Goal: Task Accomplishment & Management: Manage account settings

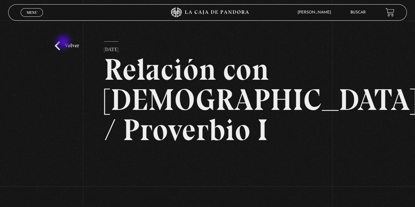
click at [64, 43] on link "Volver" at bounding box center [67, 45] width 24 height 9
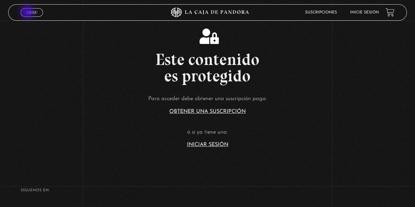
click at [29, 13] on span "Menu" at bounding box center [32, 12] width 11 height 4
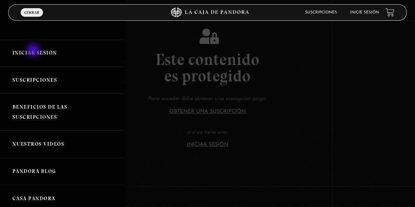
click at [34, 51] on link "Iniciar Sesión" at bounding box center [62, 52] width 125 height 27
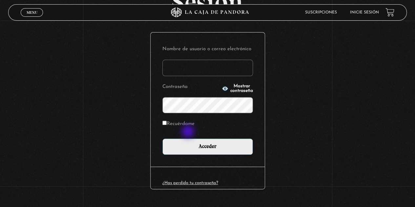
scroll to position [66, 0]
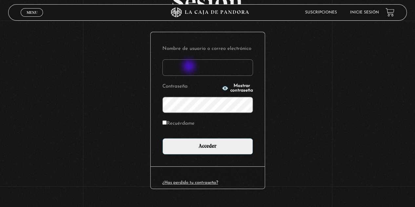
click at [190, 67] on input "Nombre de usuario o correo electrónico" at bounding box center [207, 67] width 91 height 16
type input "[EMAIL_ADDRESS][DOMAIN_NAME]"
click at [162, 138] on input "Acceder" at bounding box center [207, 146] width 91 height 16
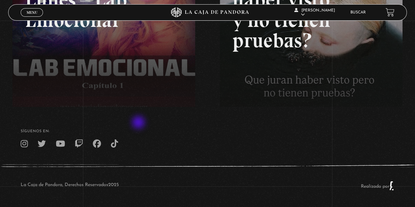
scroll to position [29, 0]
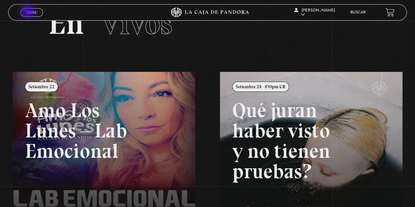
click at [28, 12] on span "Menu" at bounding box center [32, 12] width 11 height 4
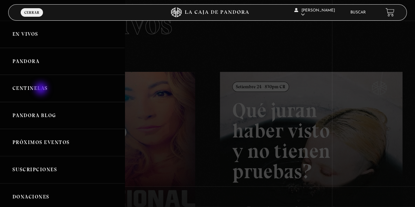
click at [42, 89] on link "Centinelas" at bounding box center [62, 88] width 125 height 27
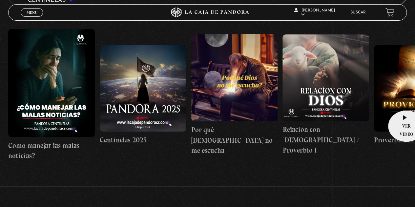
scroll to position [98, 0]
